Goal: Task Accomplishment & Management: Manage account settings

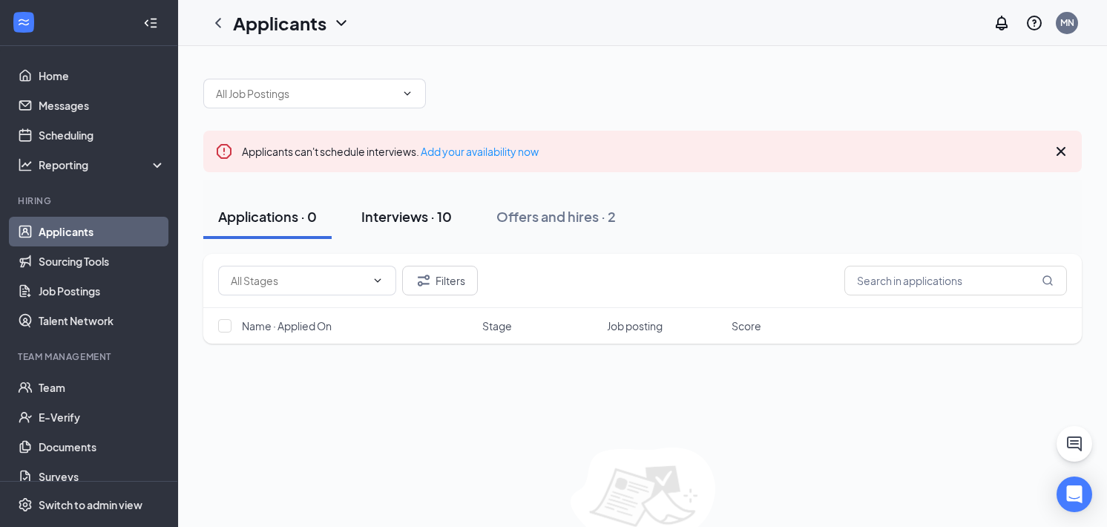
click at [406, 211] on div "Interviews · 10" at bounding box center [406, 216] width 90 height 19
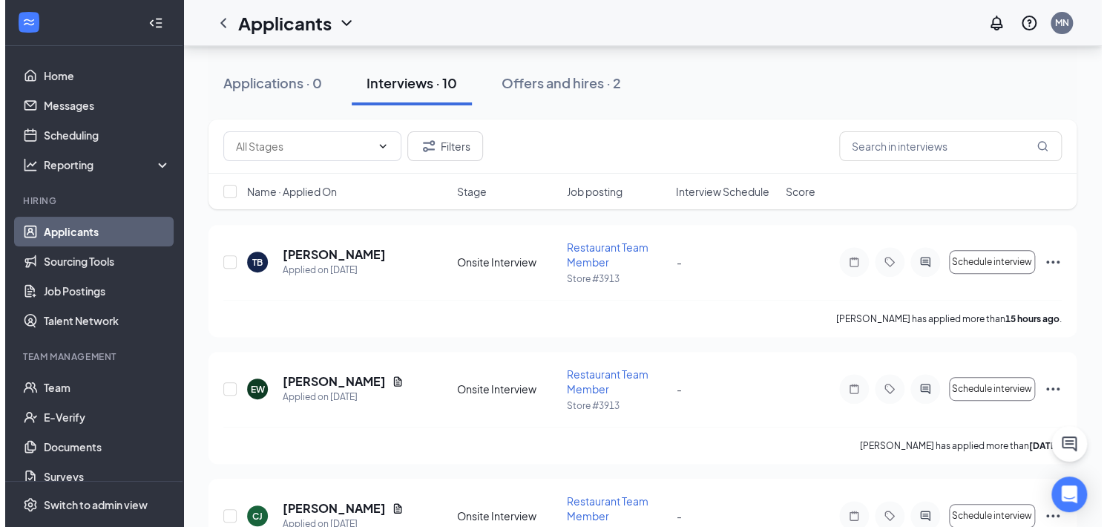
scroll to position [136, 0]
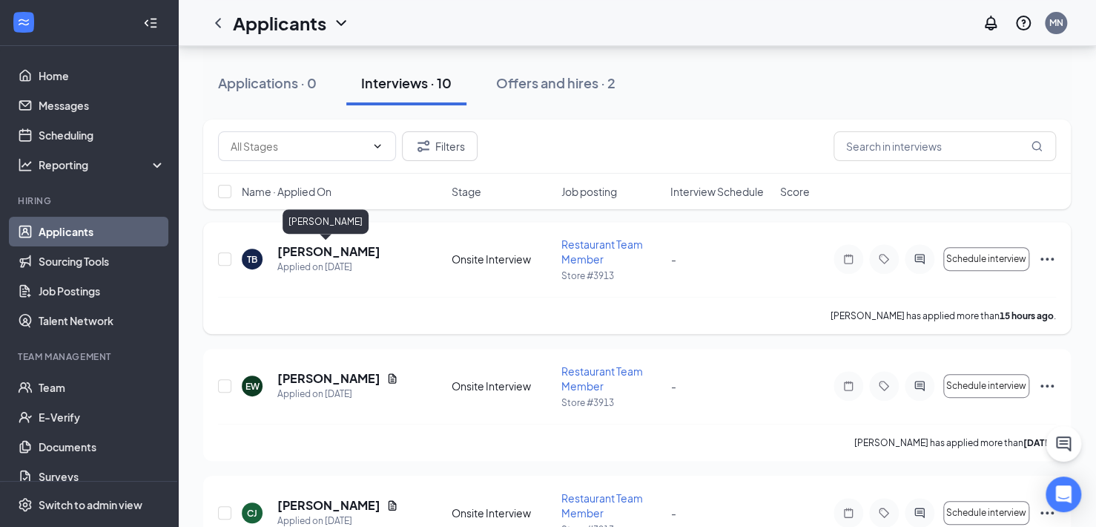
click at [346, 251] on h5 "[PERSON_NAME]" at bounding box center [328, 251] width 103 height 16
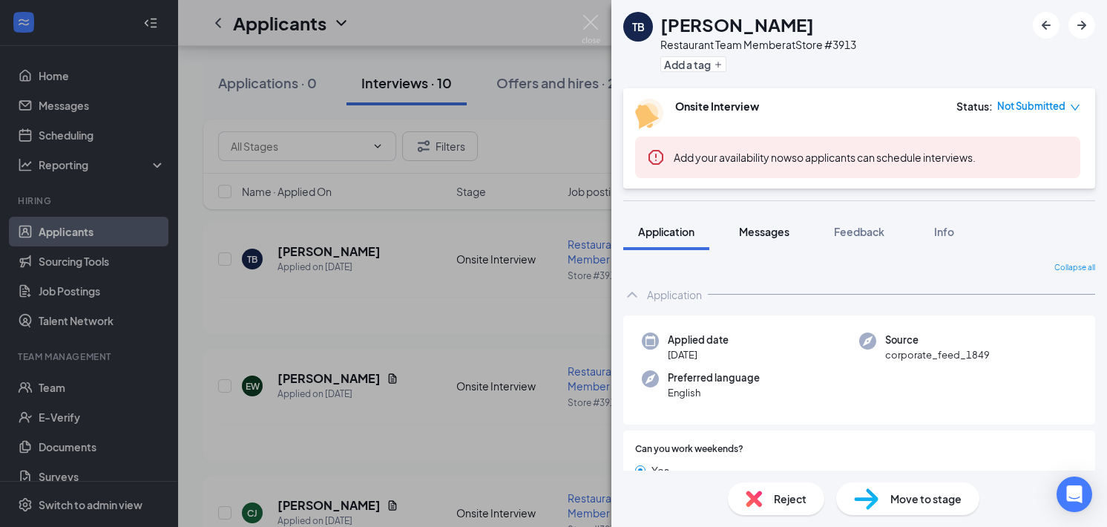
click at [742, 223] on button "Messages" at bounding box center [764, 231] width 80 height 37
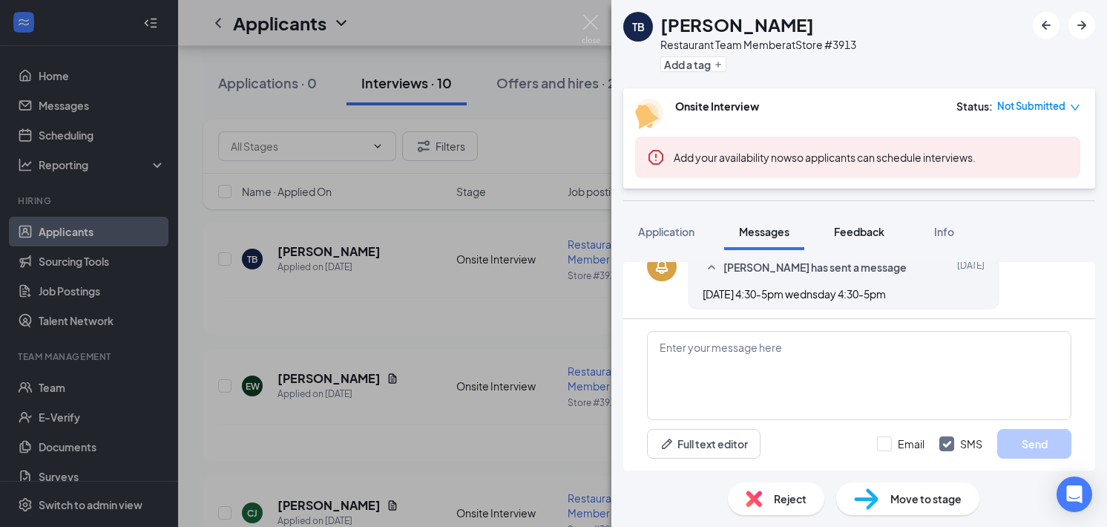
scroll to position [319, 0]
click at [880, 231] on span "Feedback" at bounding box center [859, 231] width 50 height 13
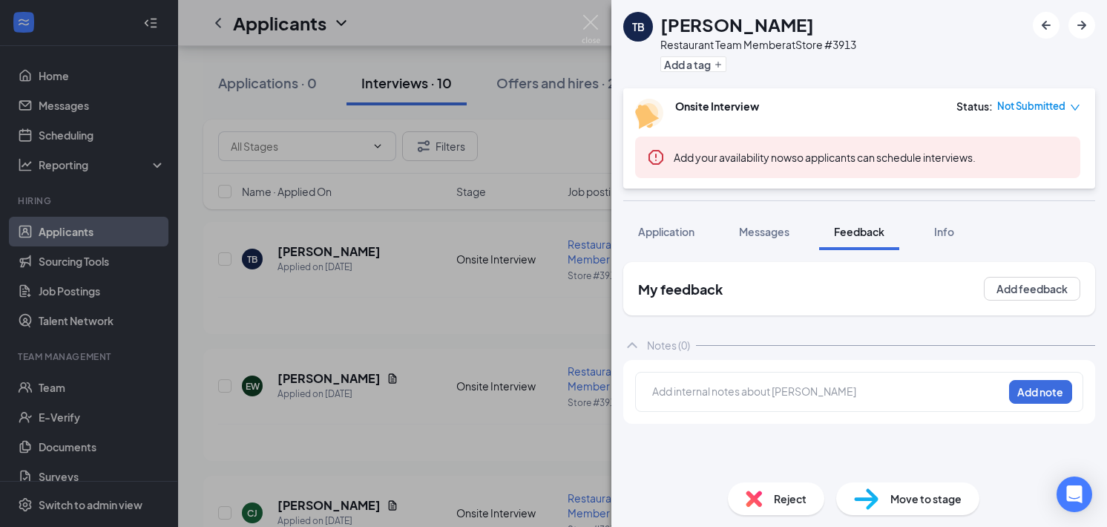
click at [946, 236] on span "Info" at bounding box center [944, 231] width 20 height 13
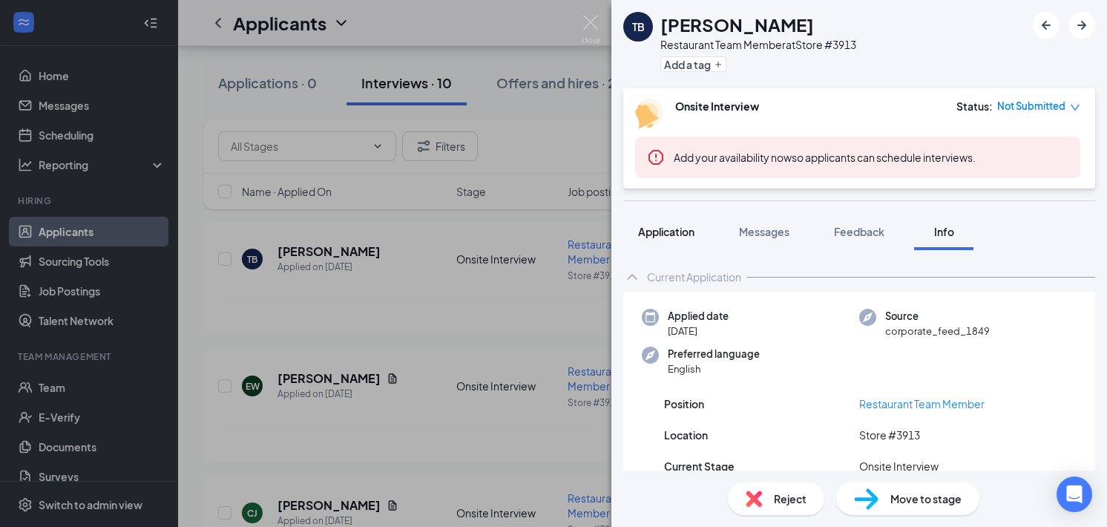
click at [668, 236] on span "Application" at bounding box center [666, 231] width 56 height 13
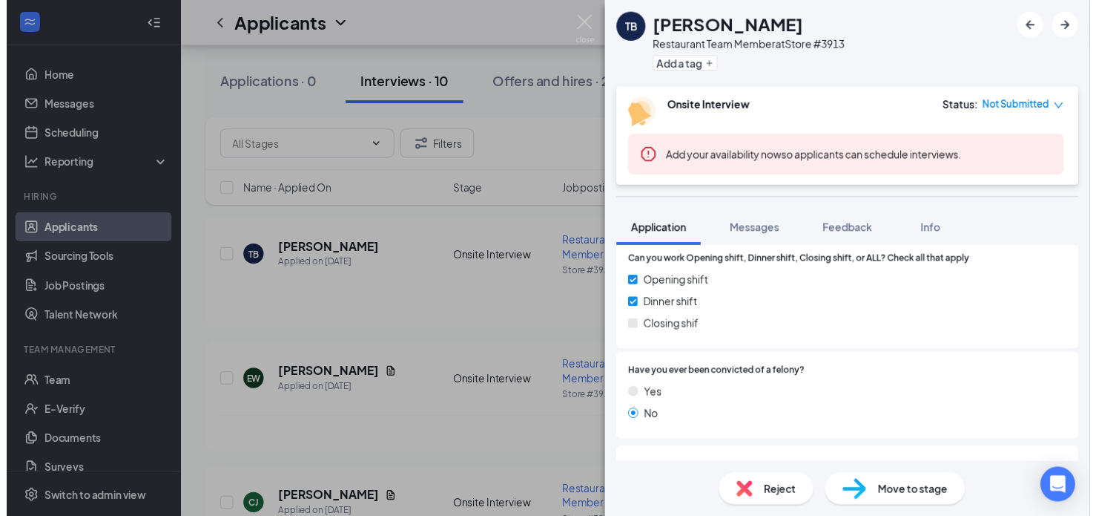
scroll to position [356, 0]
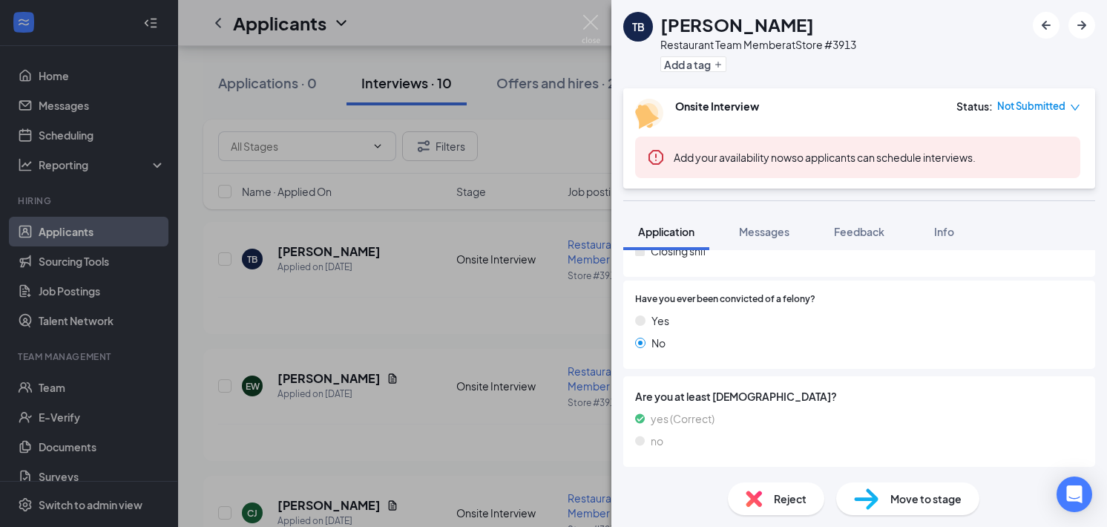
click at [548, 391] on div "TB [PERSON_NAME] Restaurant Team Member at Store #3913 Add a tag Onsite Intervi…" at bounding box center [553, 263] width 1107 height 527
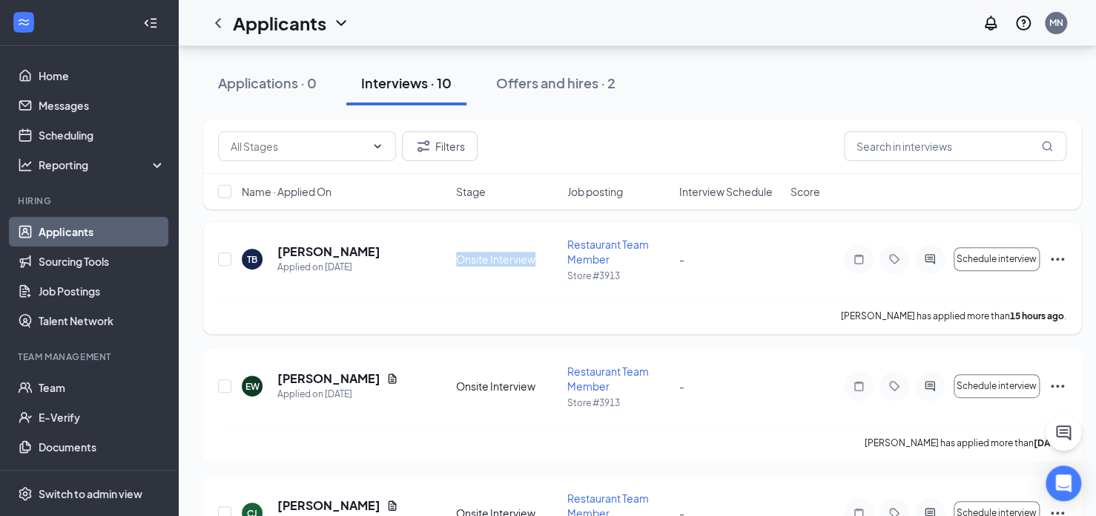
drag, startPoint x: 455, startPoint y: 256, endPoint x: 549, endPoint y: 266, distance: 94.0
click at [549, 266] on div "Onsite Interview" at bounding box center [507, 258] width 102 height 15
click at [630, 266] on div "Restaurant Team Member Store #3913" at bounding box center [618, 259] width 102 height 45
drag, startPoint x: 562, startPoint y: 242, endPoint x: 626, endPoint y: 262, distance: 67.6
click at [626, 262] on div "TB [PERSON_NAME] Applied on [DATE] Onsite Interview Restaurant Team Member Stor…" at bounding box center [642, 267] width 849 height 60
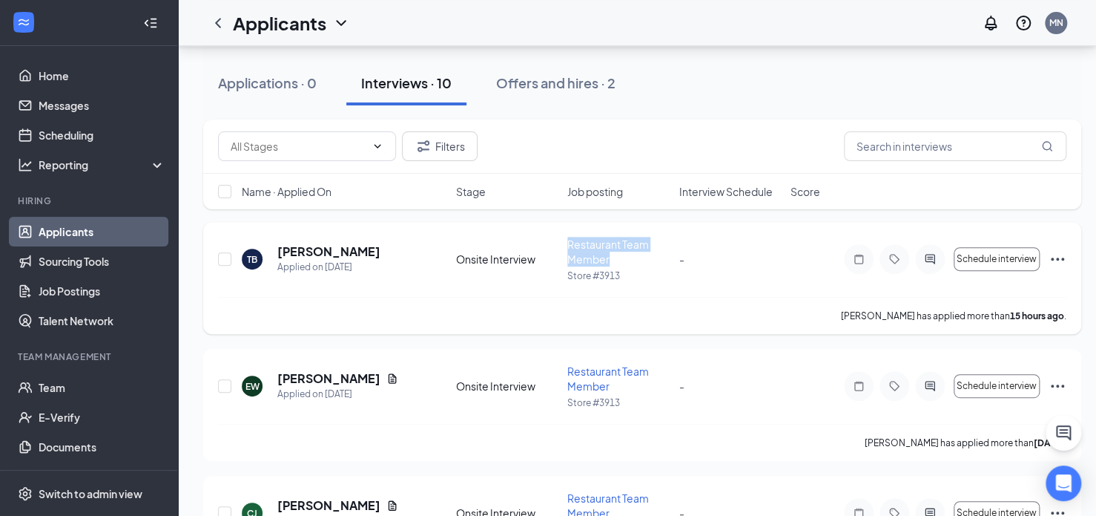
click at [626, 262] on div "Restaurant Team Member" at bounding box center [618, 252] width 102 height 30
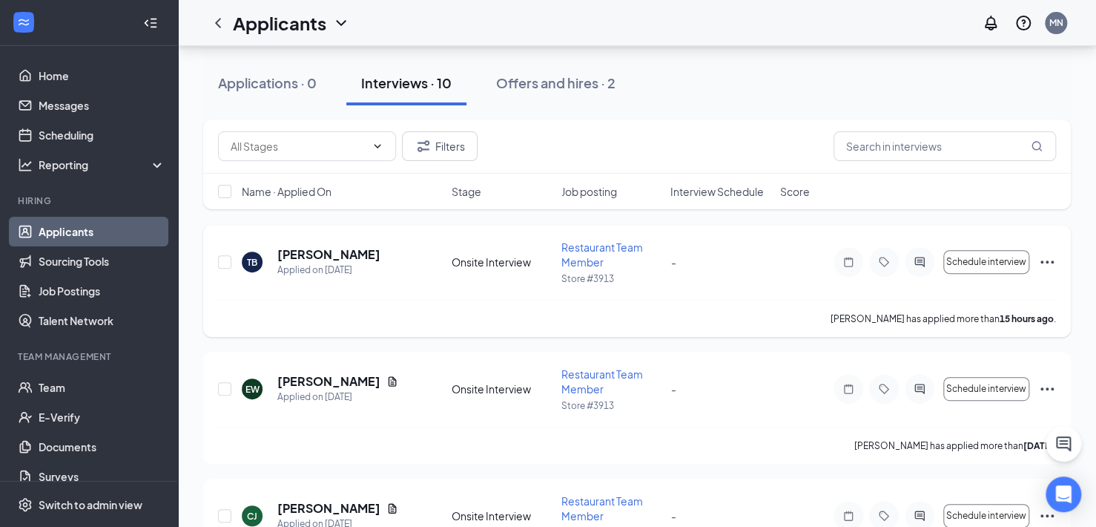
scroll to position [134, 0]
drag, startPoint x: 276, startPoint y: 244, endPoint x: 386, endPoint y: 279, distance: 115.9
click at [386, 279] on div "TB [PERSON_NAME] Applied on [DATE] Onsite Interview Restaurant Team Member Stor…" at bounding box center [637, 270] width 838 height 60
click at [503, 99] on button "Offers and hires · 2" at bounding box center [555, 83] width 149 height 45
